Goal: Task Accomplishment & Management: Manage account settings

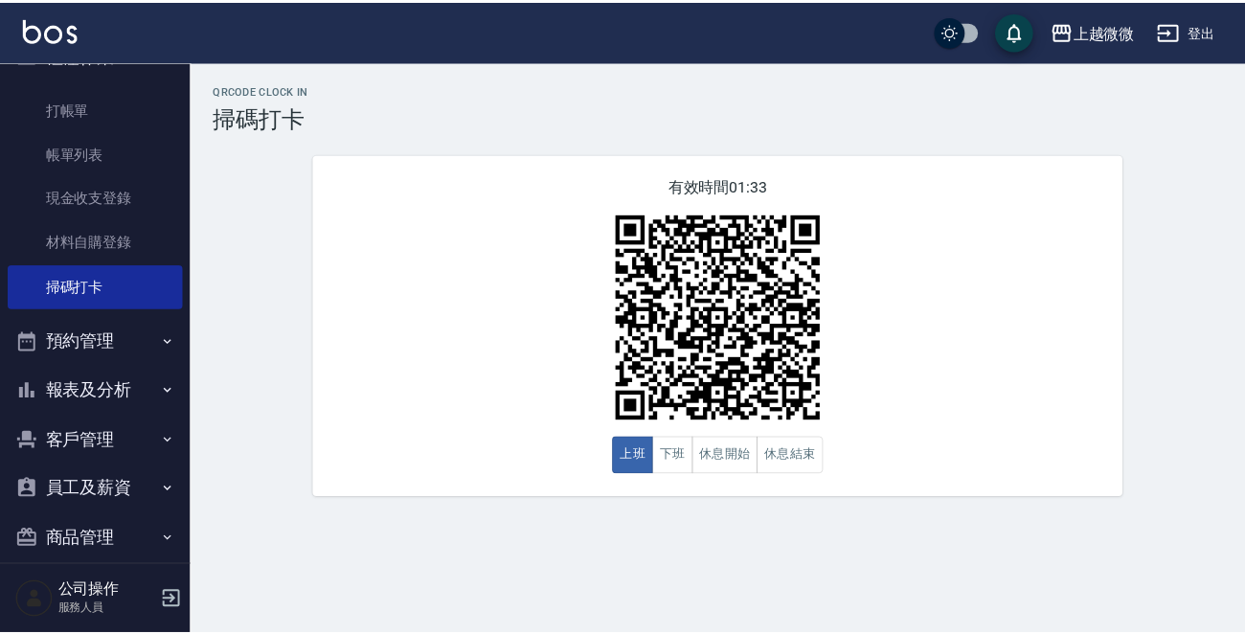
scroll to position [59, 0]
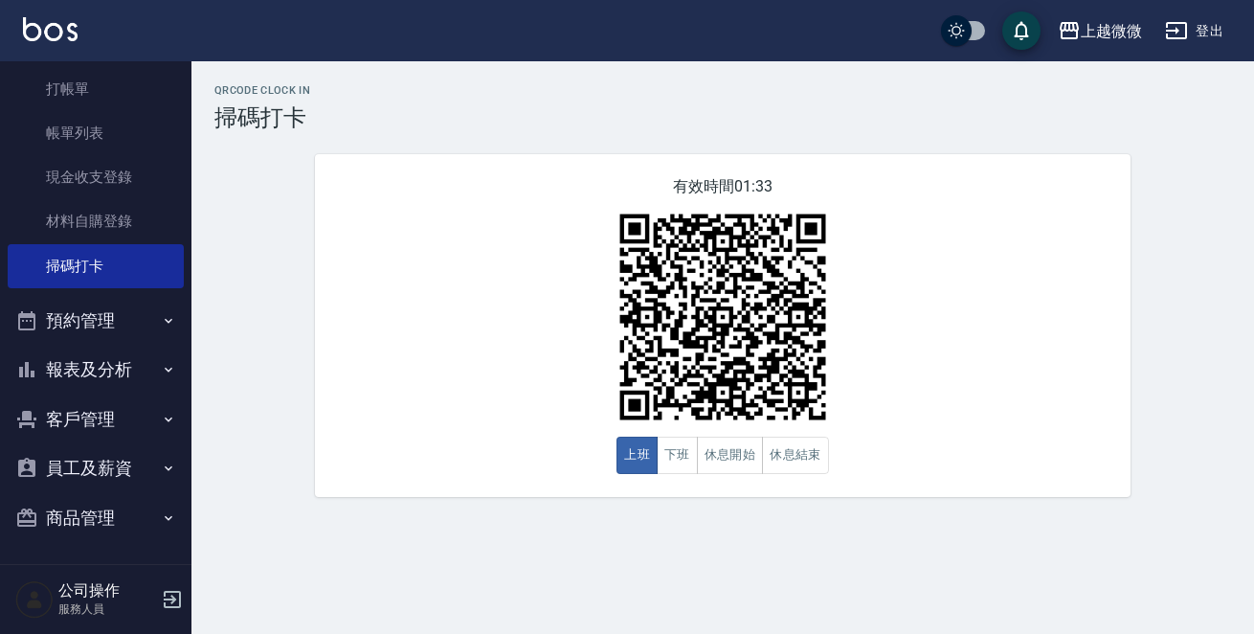
click at [95, 436] on button "客戶管理" at bounding box center [96, 420] width 176 height 50
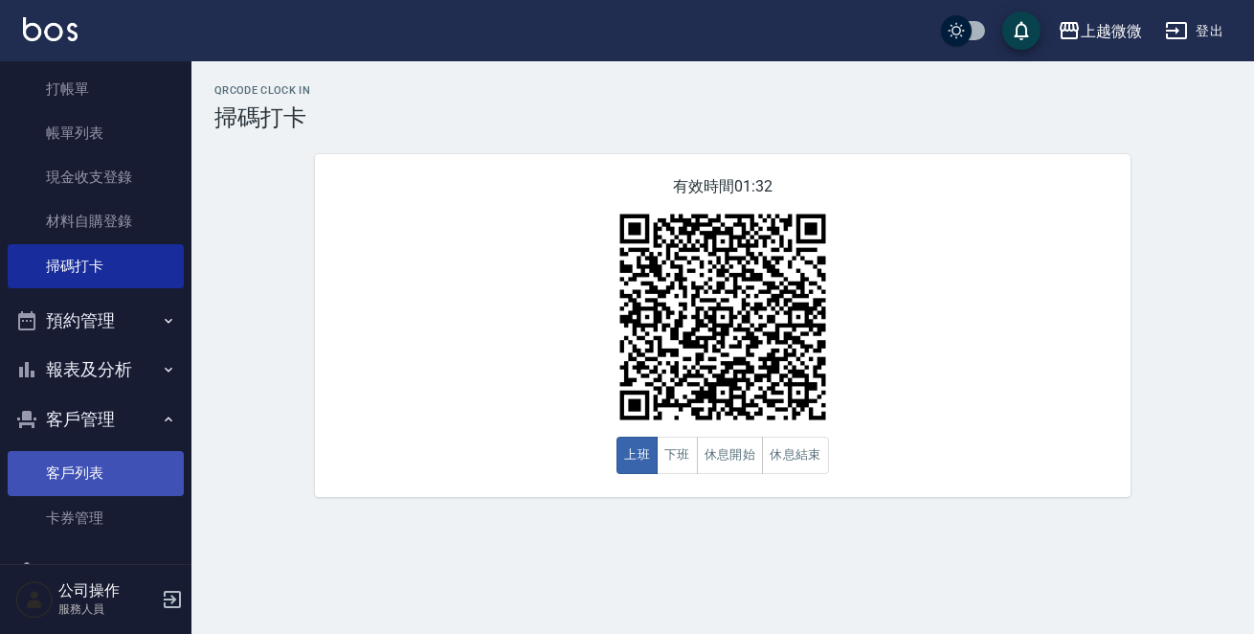
click at [77, 467] on link "客戶列表" at bounding box center [96, 473] width 176 height 44
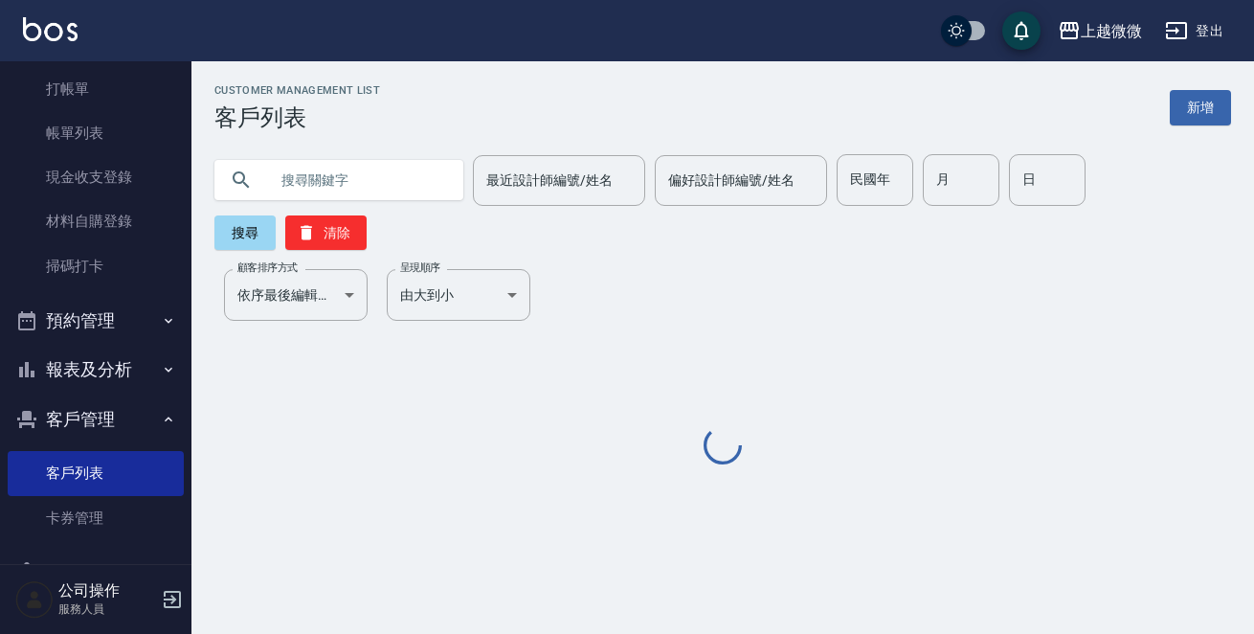
click at [373, 152] on div "最近設計師編號/姓名 最近設計師編號/姓名 偏好設計師編號/姓名 偏好設計師編號/姓名 民國年 民國年 月 月 日 日 搜尋 清除" at bounding box center [712, 190] width 1040 height 119
click at [375, 182] on input "text" at bounding box center [358, 180] width 180 height 52
paste input "0903608582"
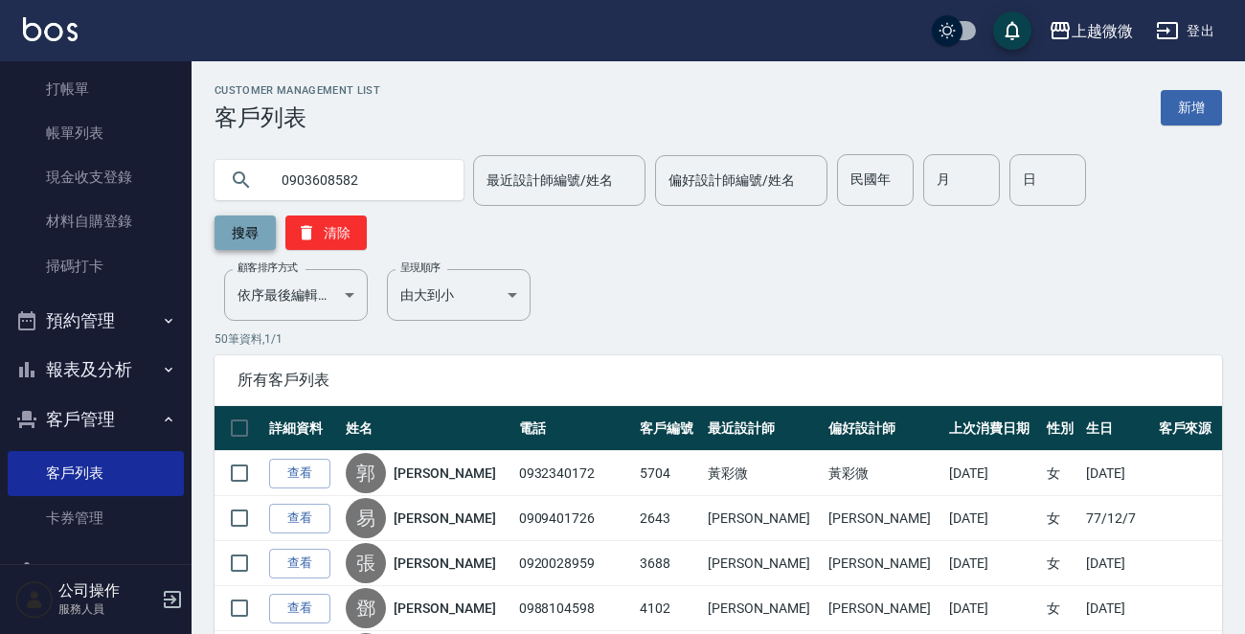
type input "0903608582"
click at [240, 239] on button "搜尋" at bounding box center [244, 232] width 61 height 34
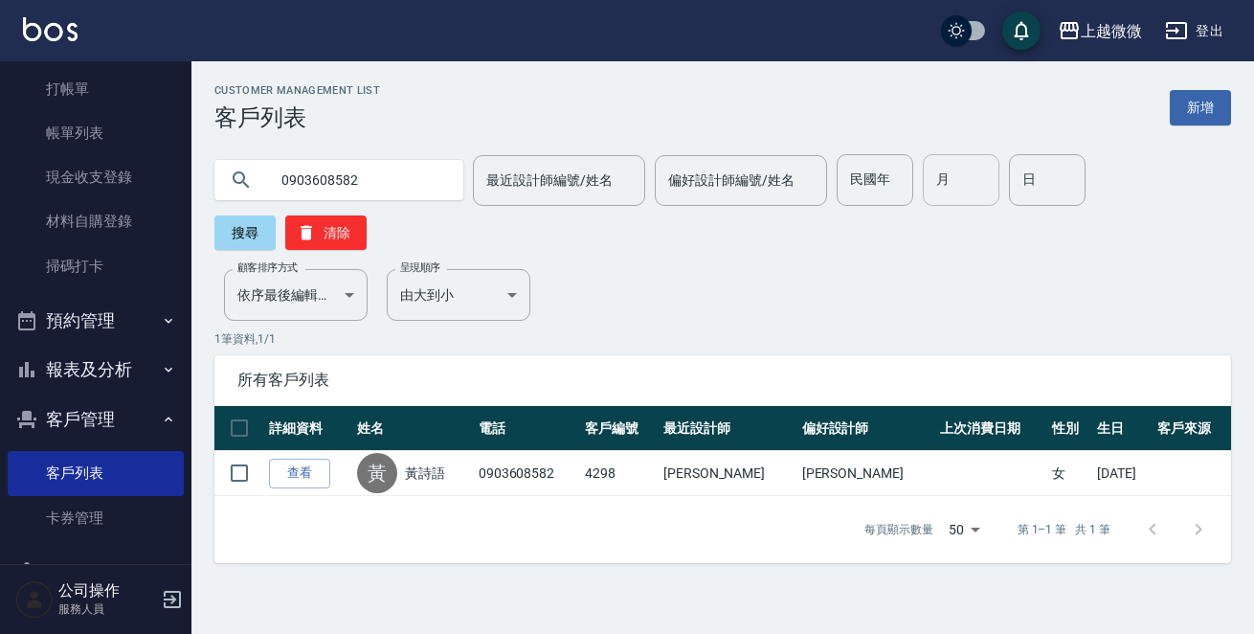
click at [959, 175] on input "月" at bounding box center [961, 180] width 77 height 52
type input "8"
click at [1009, 182] on div "日 日" at bounding box center [1047, 180] width 77 height 52
type input "25"
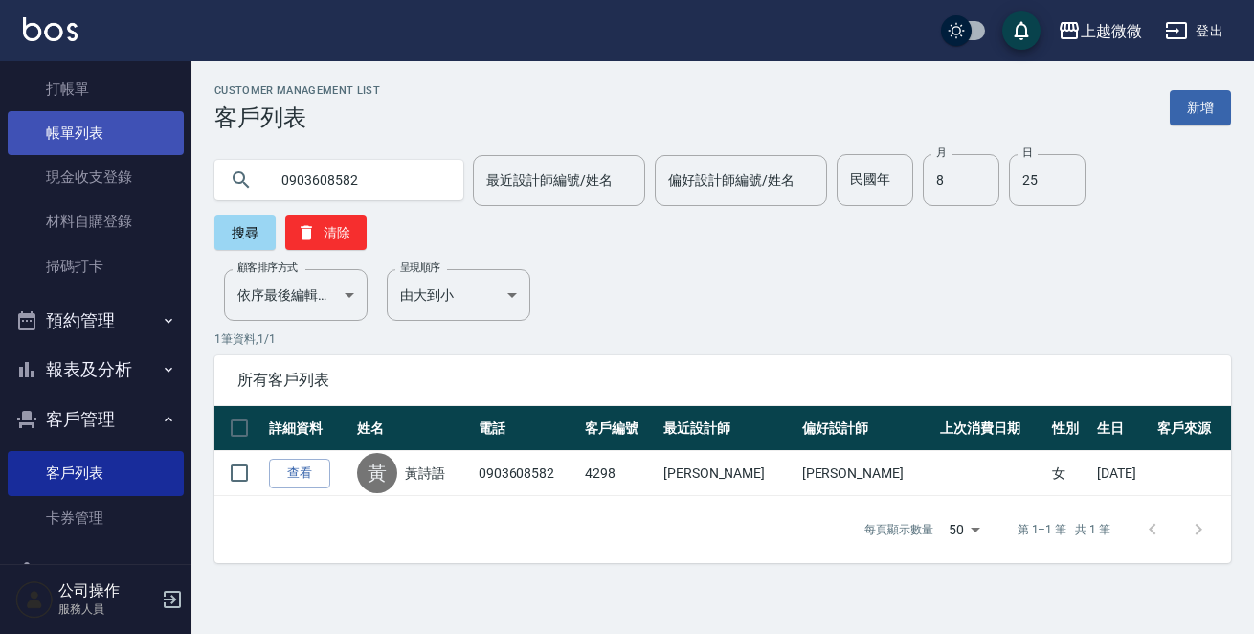
drag, startPoint x: 390, startPoint y: 183, endPoint x: 1002, endPoint y: 146, distance: 613.0
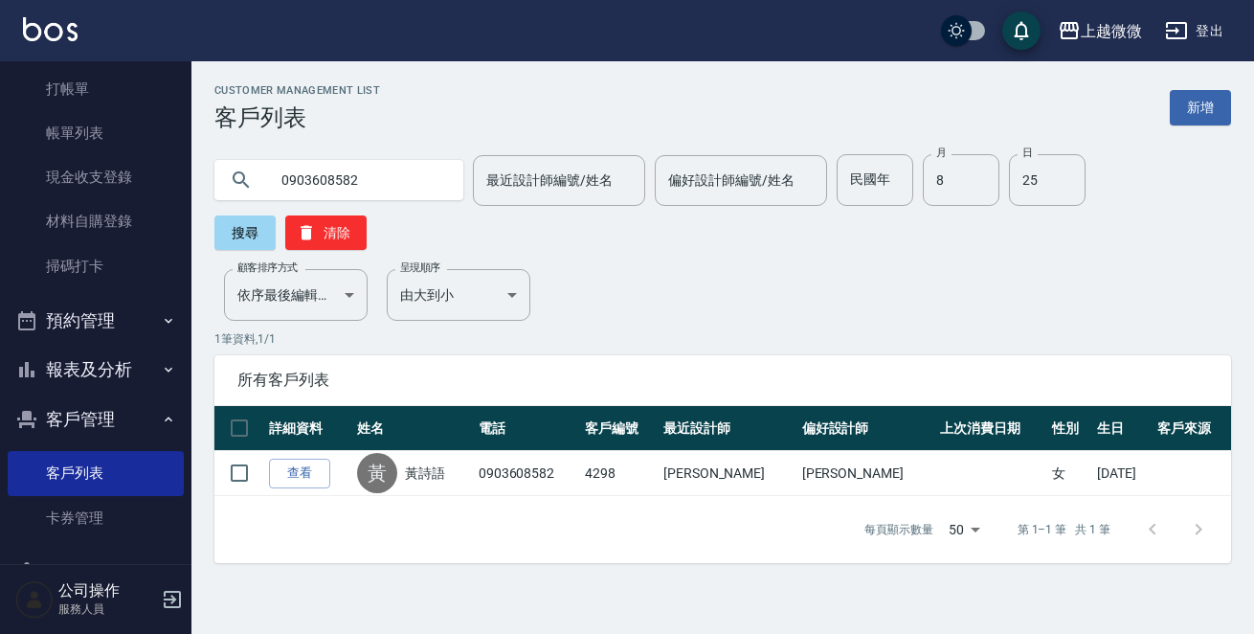
click at [27, 147] on div "上越微微 登出 櫃檯作業 打帳單 帳單列表 現金收支登錄 材料自購登錄 掃碼打卡 預約管理 預約管理 單日預約紀錄 單週預約紀錄 報表及分析 報表目錄 店家日…" at bounding box center [627, 317] width 1254 height 634
click at [276, 215] on button "搜尋" at bounding box center [244, 232] width 61 height 34
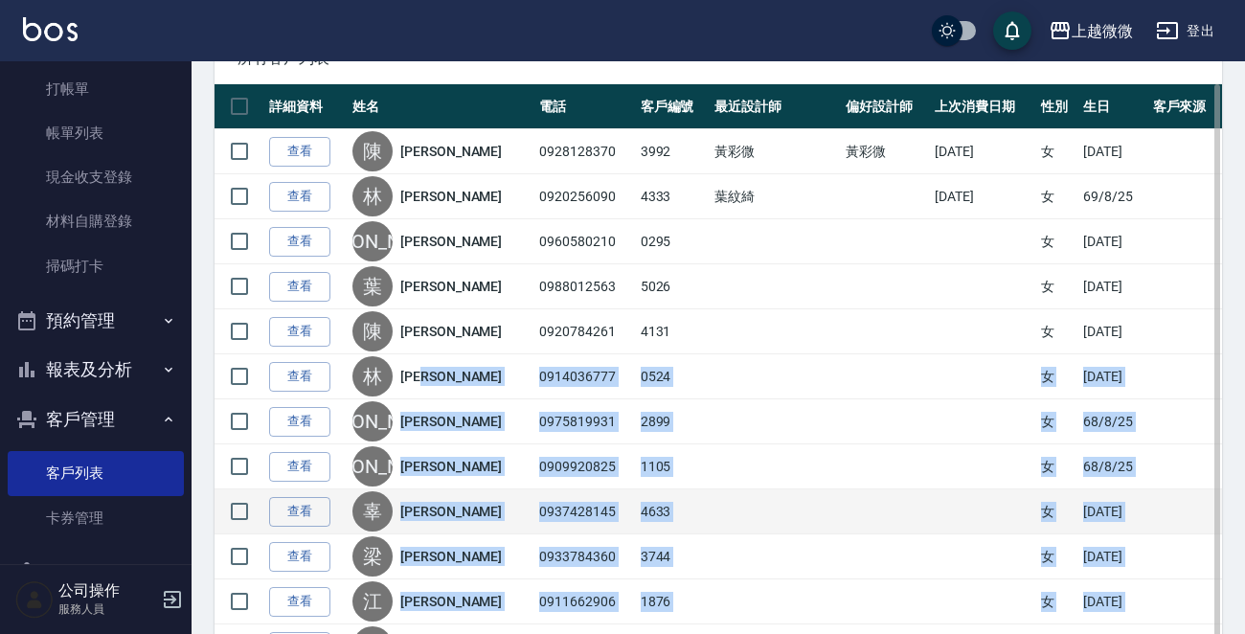
scroll to position [287, 0]
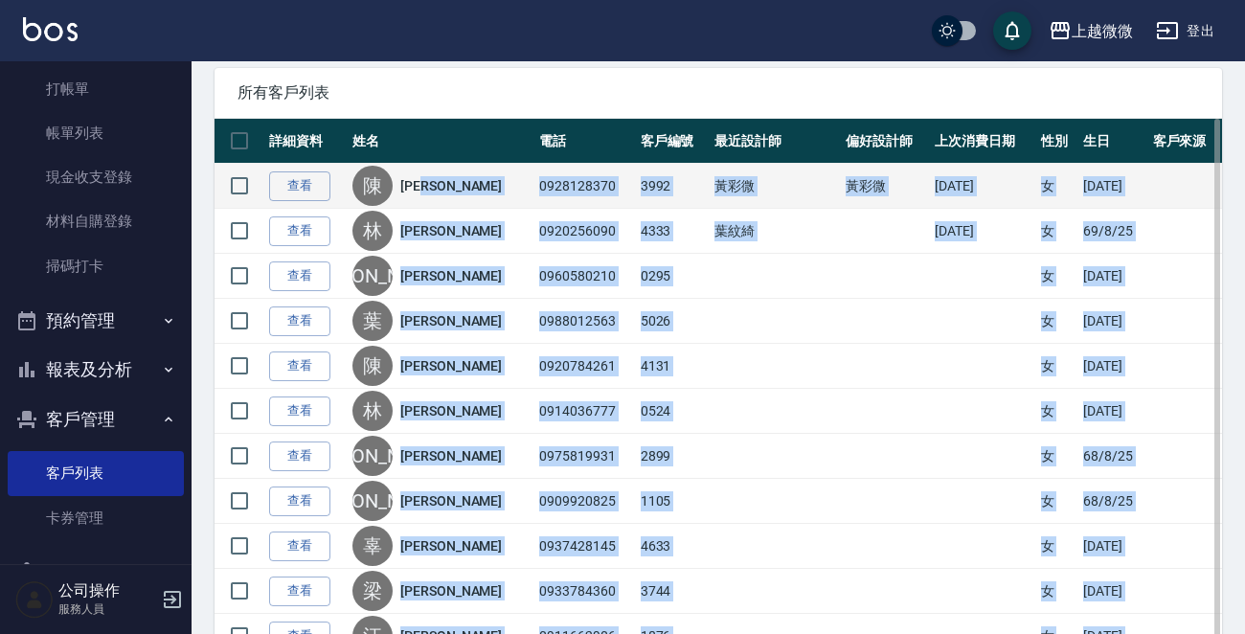
drag, startPoint x: 542, startPoint y: 503, endPoint x: 484, endPoint y: 175, distance: 332.6
click at [484, 175] on tbody "查看 [PERSON_NAME] 0928128370 3992 [PERSON_NAME] [PERSON_NAME] [DATE] 女 [DATE] 查看…" at bounding box center [717, 546] width 1007 height 765
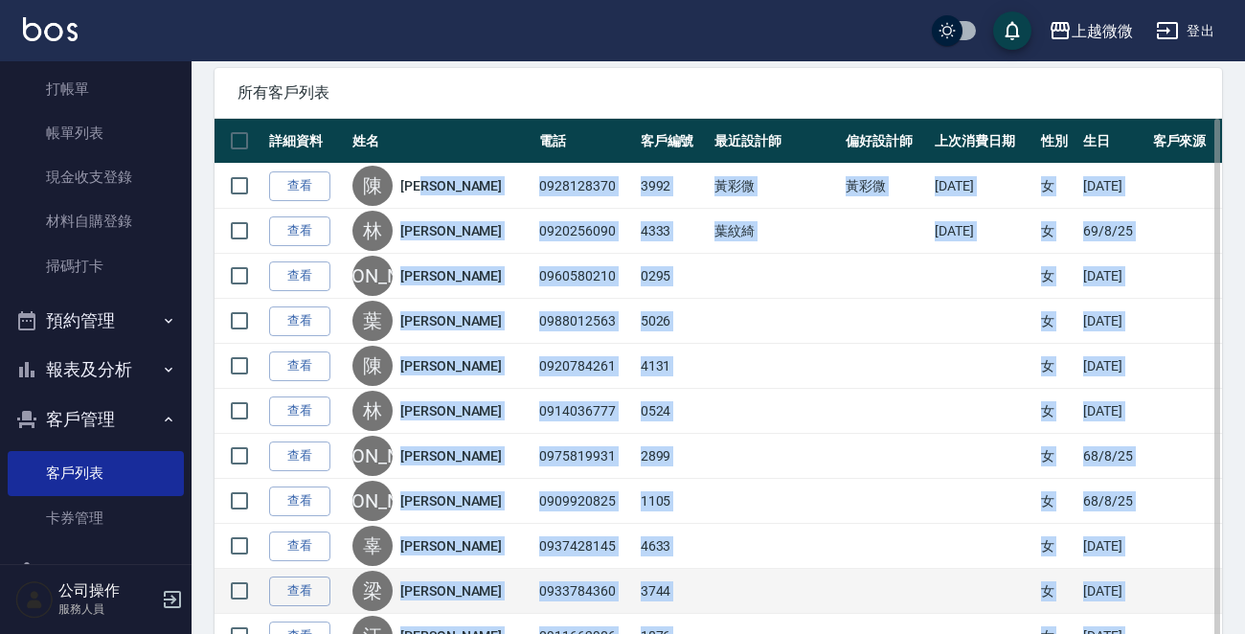
copy tbody "[PERSON_NAME]0928128370 3992 [PERSON_NAME] [PERSON_NAME] [DATE] 女 [DATE] 查看 [PE…"
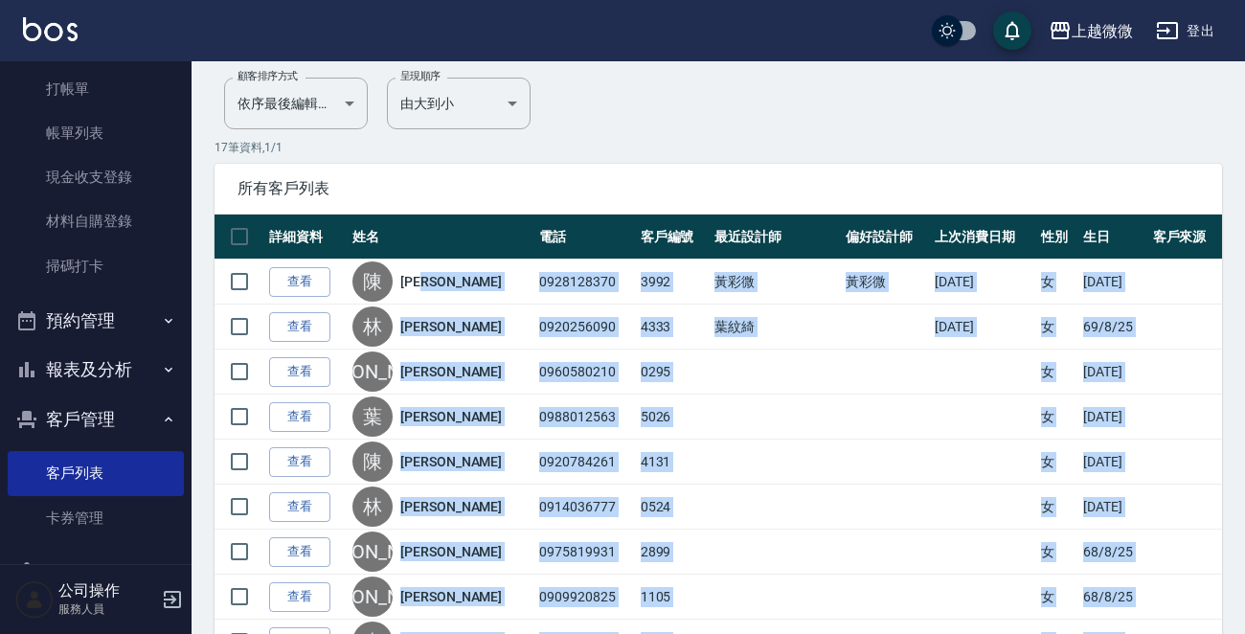
scroll to position [0, 0]
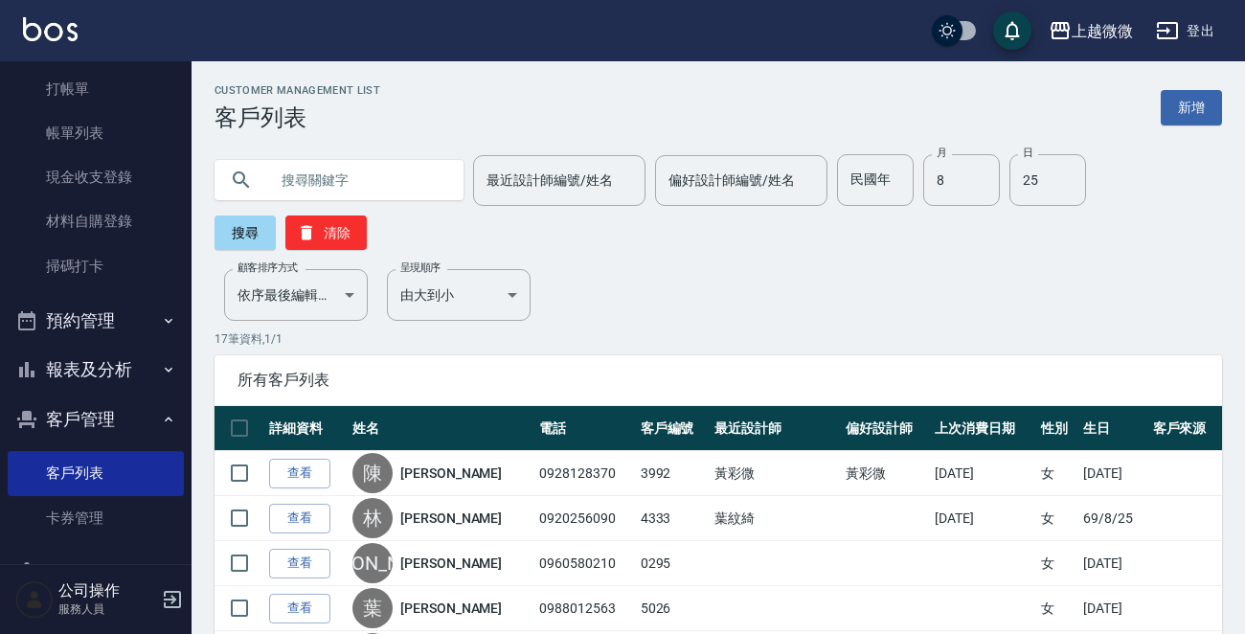
click at [333, 172] on input "text" at bounding box center [358, 180] width 180 height 52
type input "x"
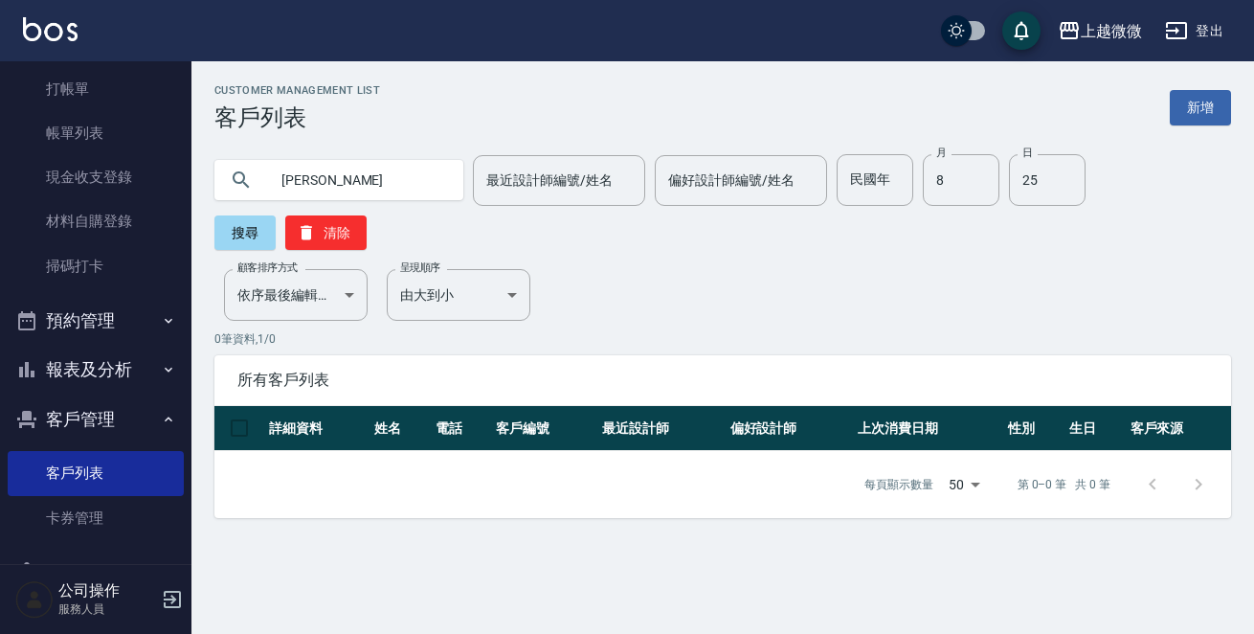
click at [333, 178] on input "[PERSON_NAME]" at bounding box center [358, 180] width 180 height 52
type input "呂"
click at [1016, 177] on input "25" at bounding box center [1047, 180] width 77 height 52
click at [354, 181] on input "呂" at bounding box center [358, 180] width 180 height 52
type input "[PERSON_NAME]"
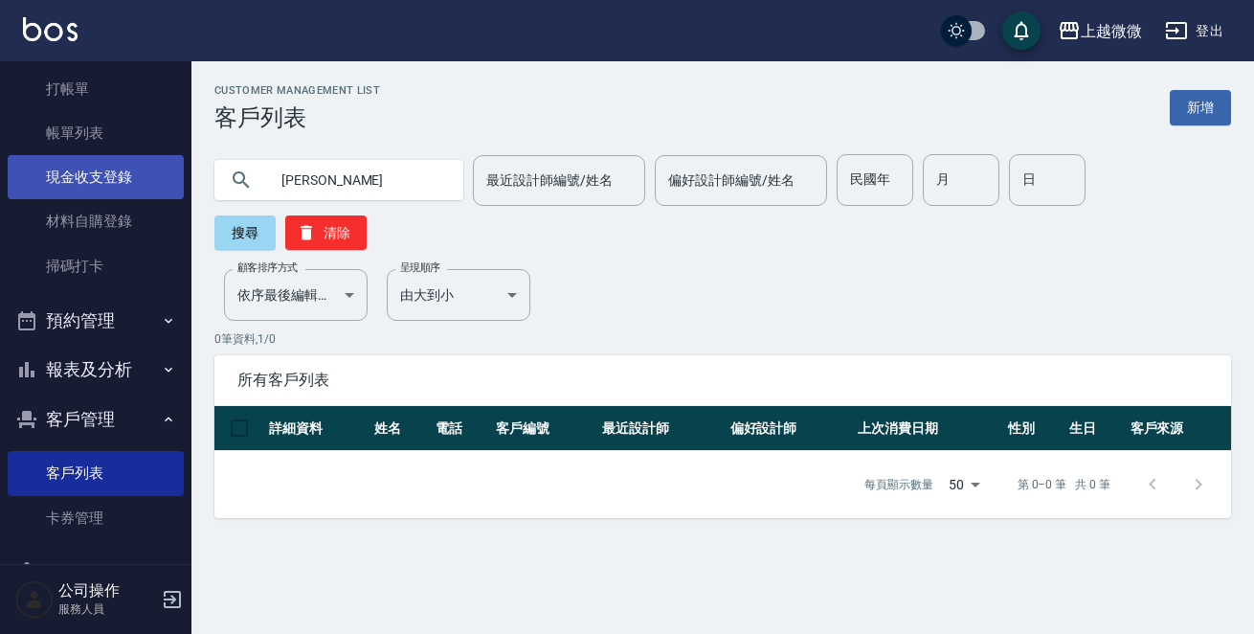
drag, startPoint x: 334, startPoint y: 190, endPoint x: 167, endPoint y: 175, distance: 168.2
click at [167, 175] on div "上越微微 登出 櫃檯作業 打帳單 帳單列表 現金收支登錄 材料自購登錄 掃碼打卡 預約管理 預約管理 單日預約紀錄 單週預約紀錄 報表及分析 報表目錄 店家日…" at bounding box center [627, 317] width 1254 height 634
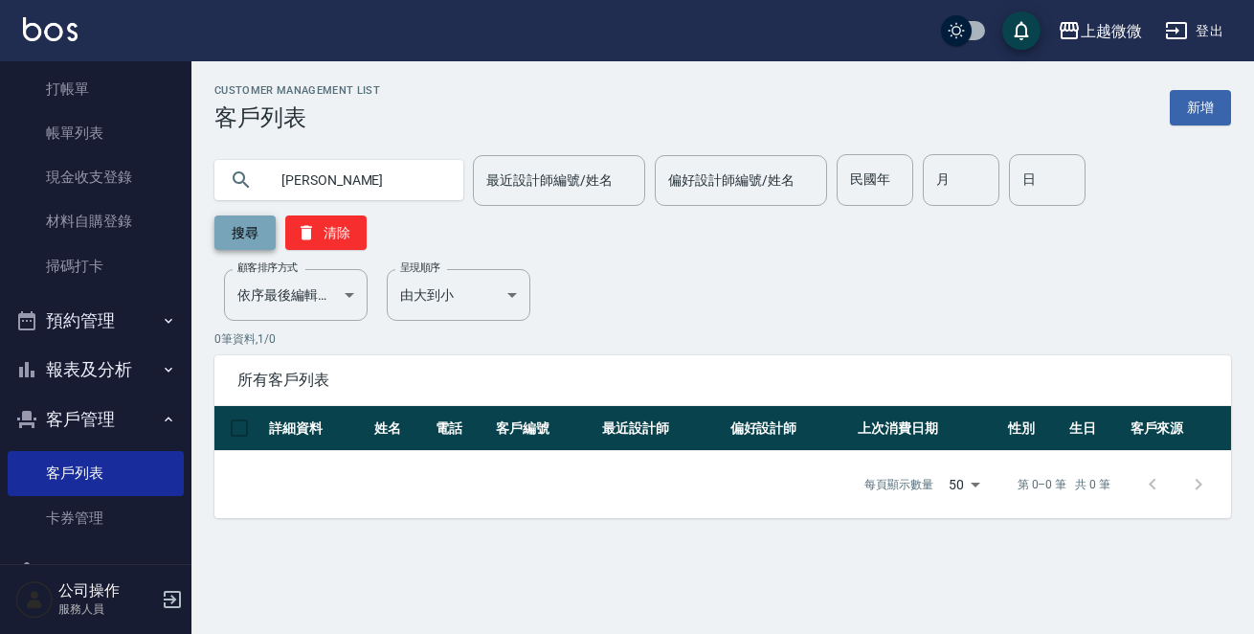
click at [276, 215] on button "搜尋" at bounding box center [244, 232] width 61 height 34
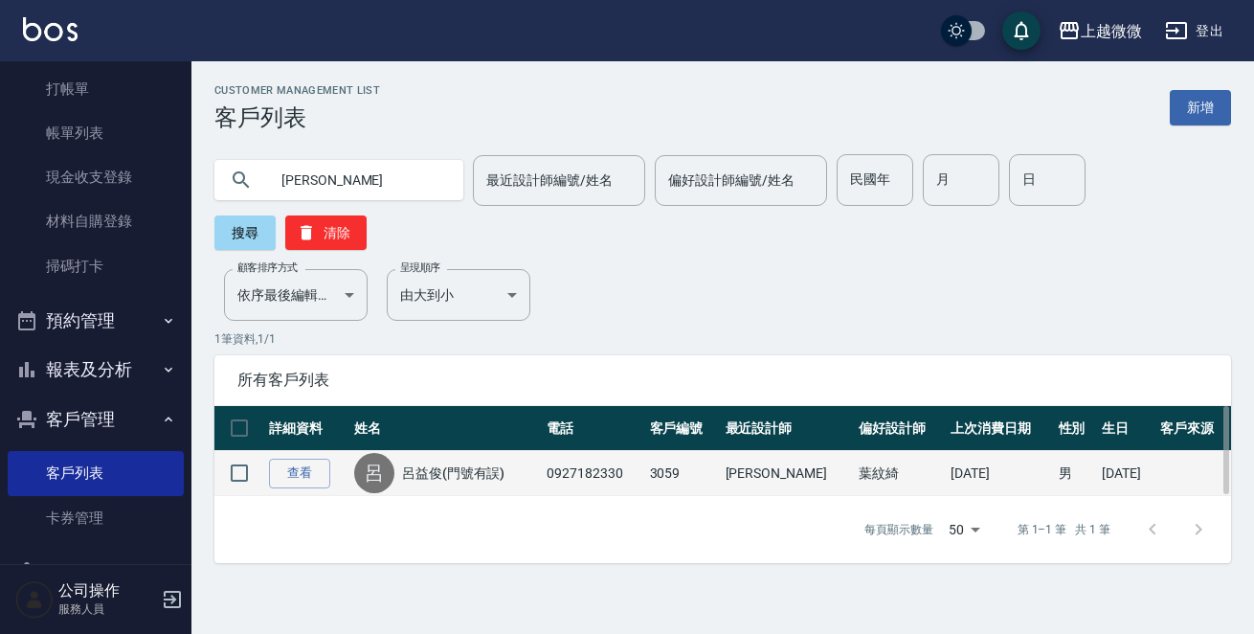
click at [440, 463] on link "呂益俊(門號有誤)" at bounding box center [453, 472] width 103 height 19
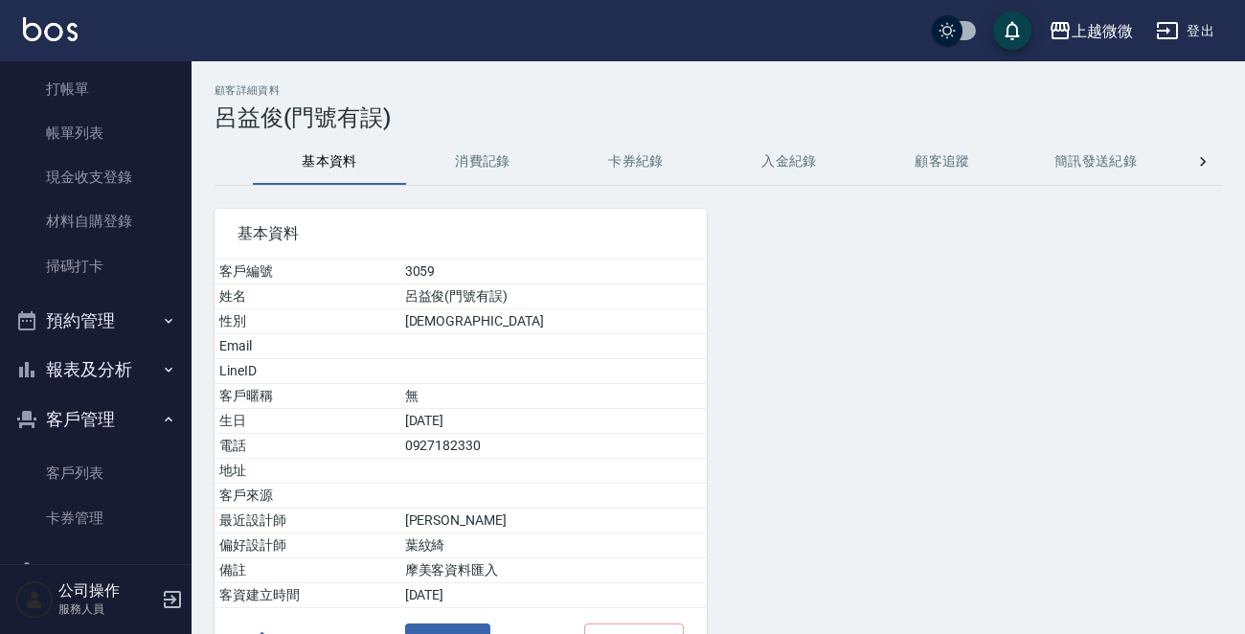
click at [467, 162] on button "消費記錄" at bounding box center [482, 162] width 153 height 46
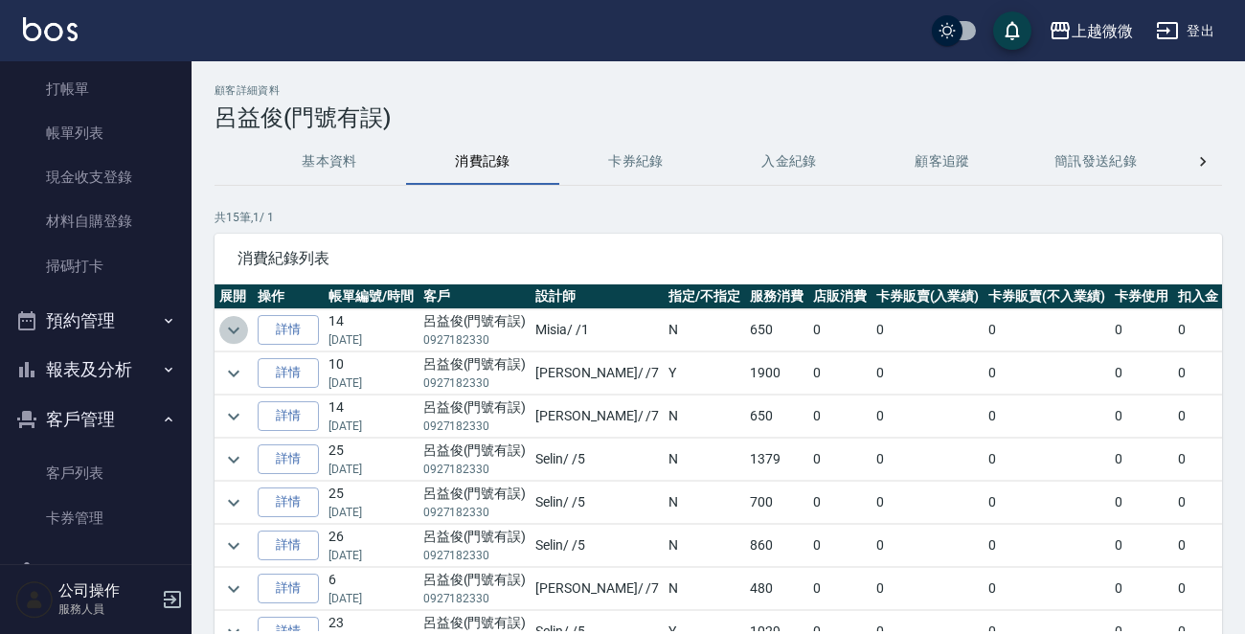
click at [235, 333] on icon "expand row" at bounding box center [233, 330] width 23 height 23
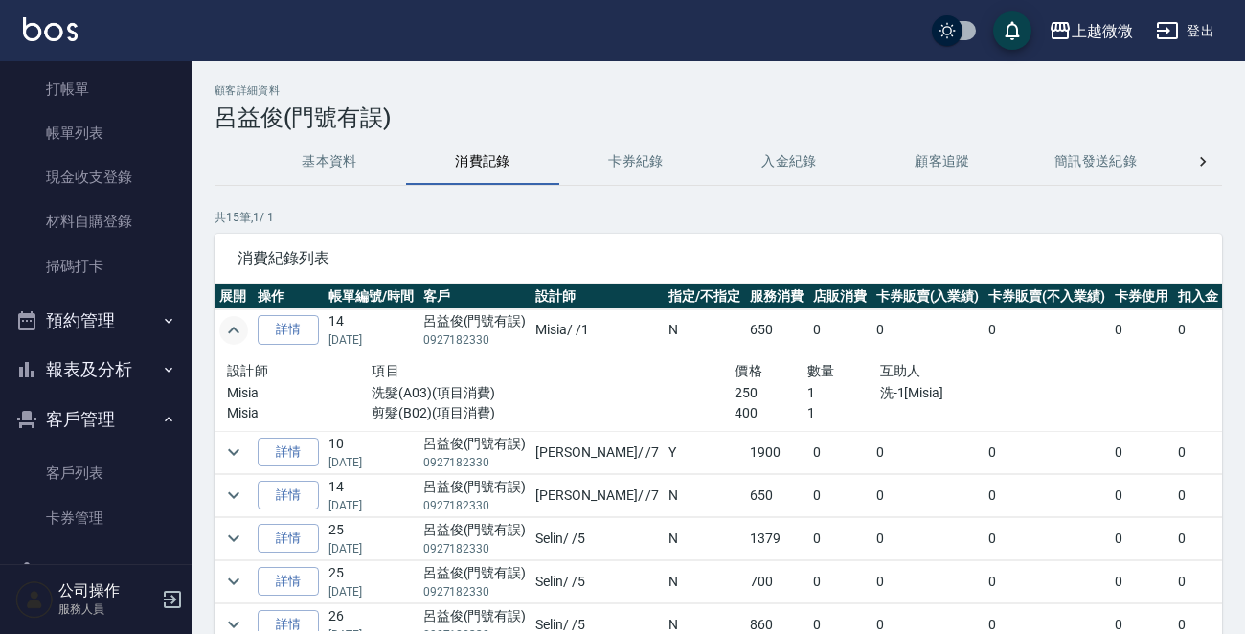
click at [39, 17] on img at bounding box center [50, 29] width 55 height 24
